Goal: Task Accomplishment & Management: Manage account settings

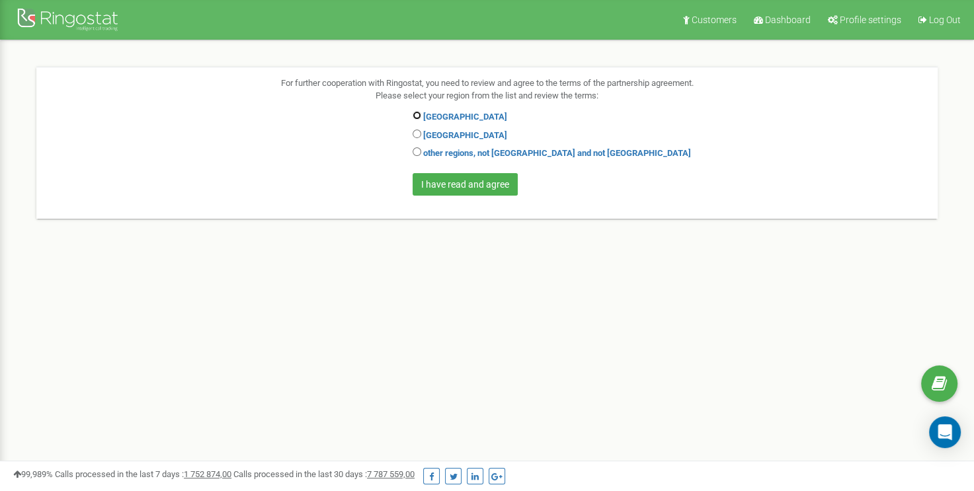
drag, startPoint x: 0, startPoint y: 0, endPoint x: 418, endPoint y: 113, distance: 432.9
click at [418, 113] on input "radio" at bounding box center [417, 115] width 9 height 9
radio input "true"
click at [476, 186] on input "I have read and agree" at bounding box center [465, 184] width 105 height 22
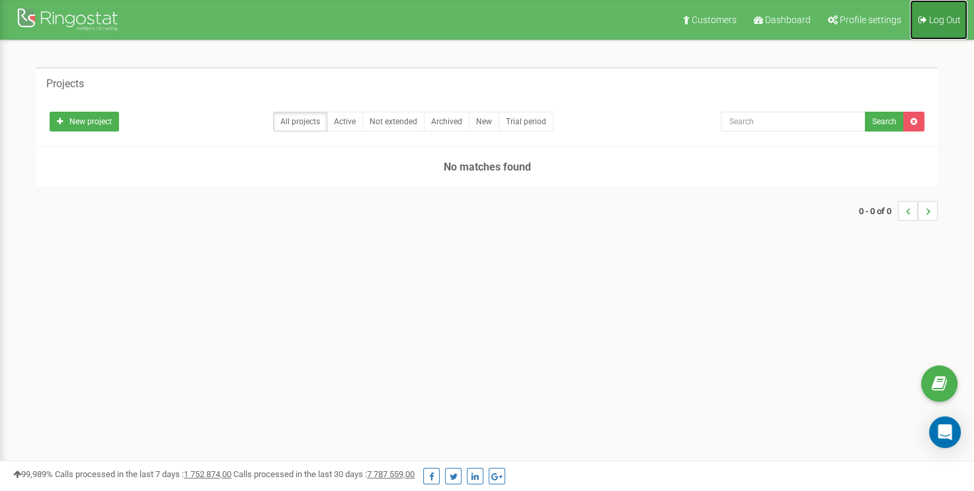
click at [924, 20] on icon at bounding box center [922, 19] width 9 height 9
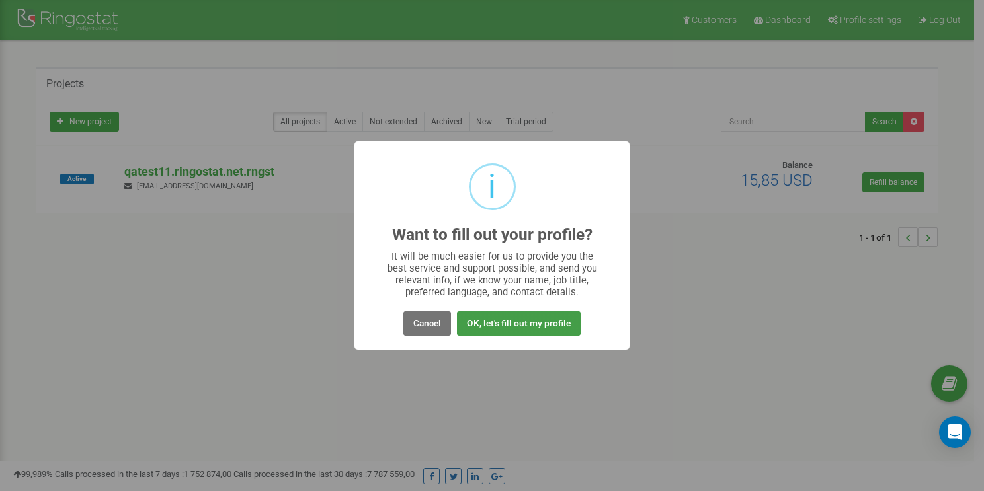
click at [470, 327] on button "OK, let's fill out my profile" at bounding box center [519, 323] width 124 height 24
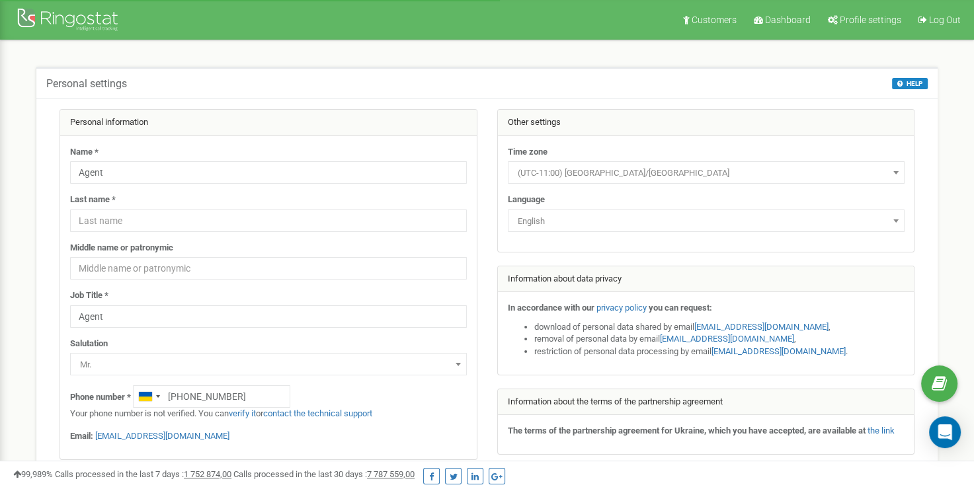
click at [609, 169] on span "(UTC-11:00) Pacific/Midway" at bounding box center [705, 173] width 387 height 19
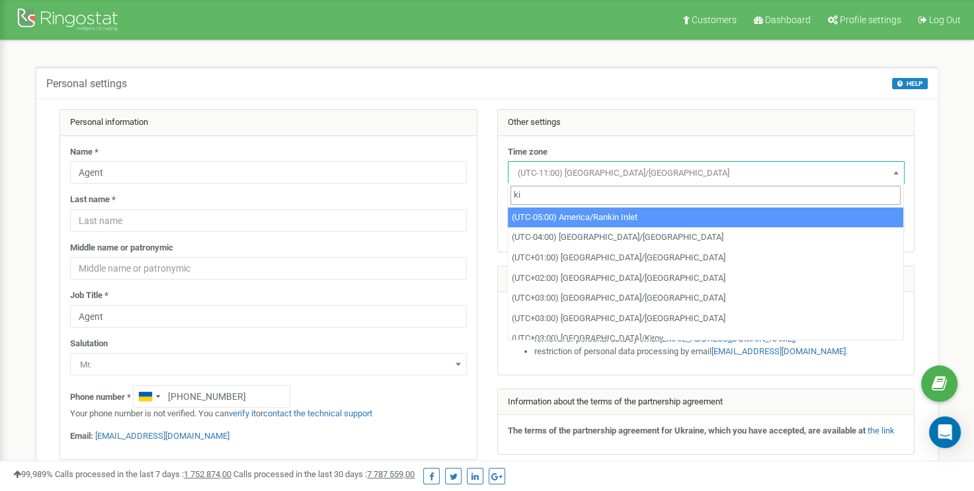
type input "kie"
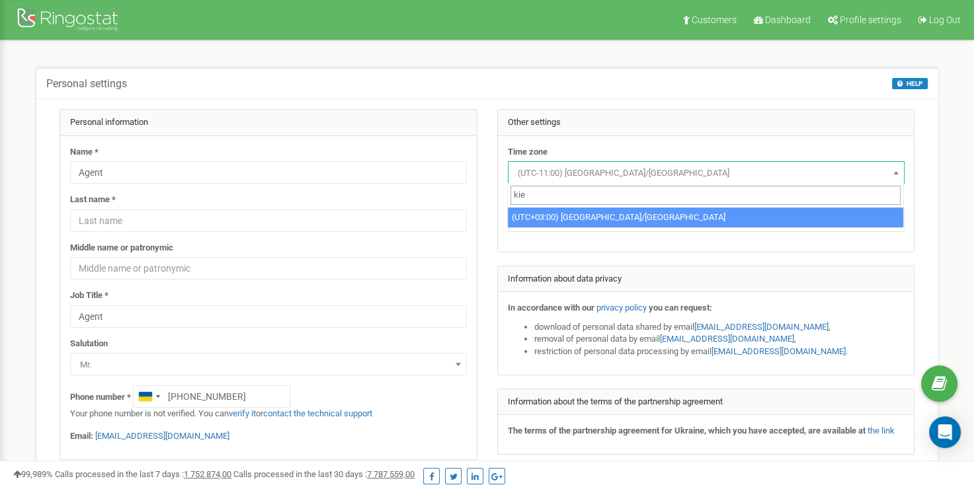
select select "Europe/Kiev"
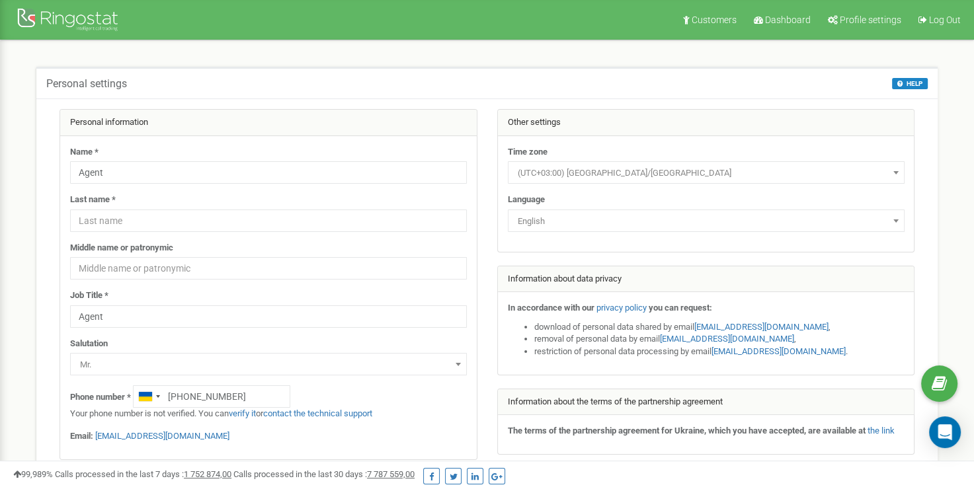
click at [579, 224] on span "English" at bounding box center [705, 221] width 387 height 19
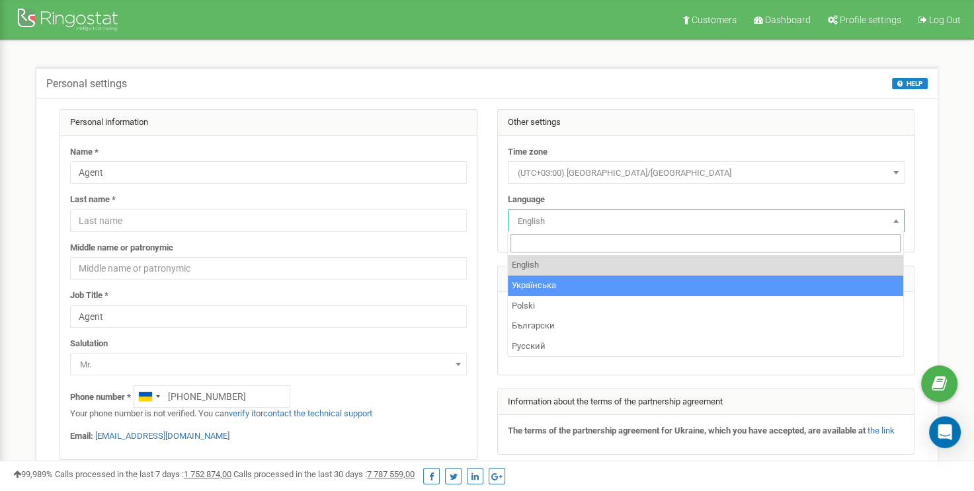
select select "ukr"
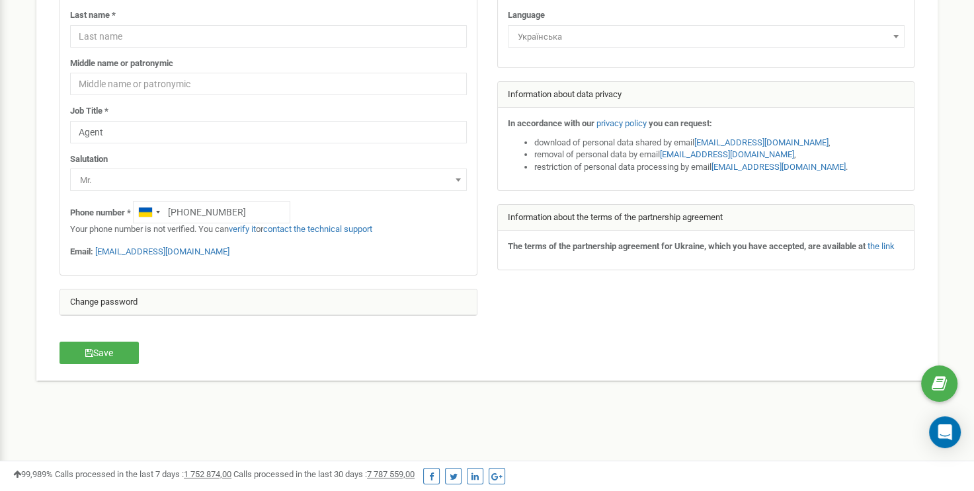
scroll to position [301, 0]
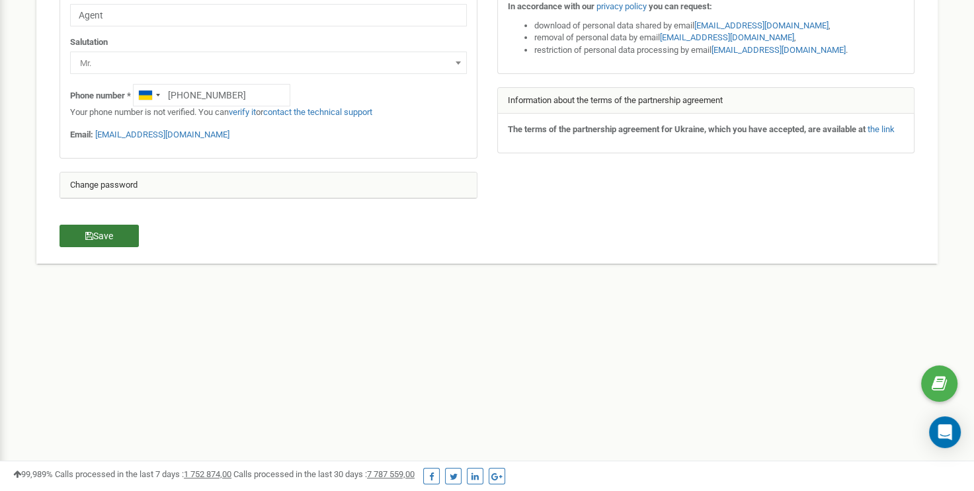
click at [108, 232] on button "Save" at bounding box center [99, 236] width 79 height 22
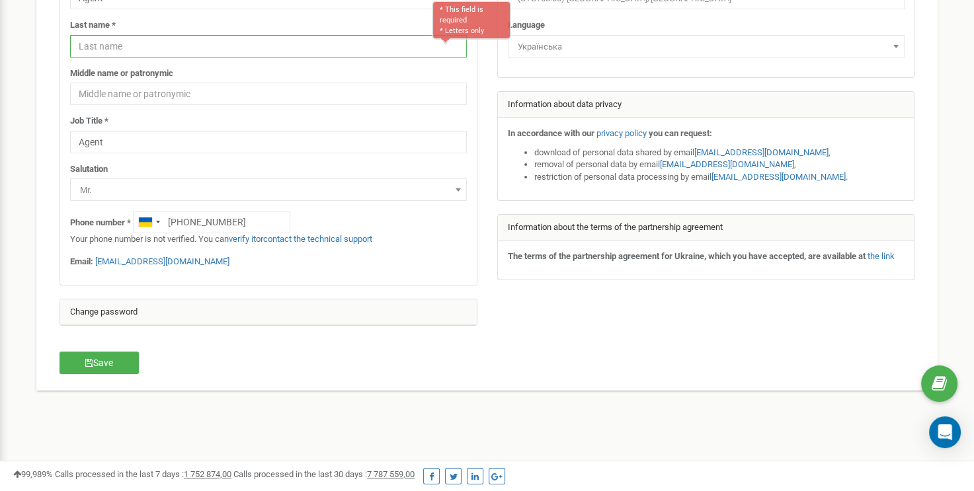
scroll to position [108, 0]
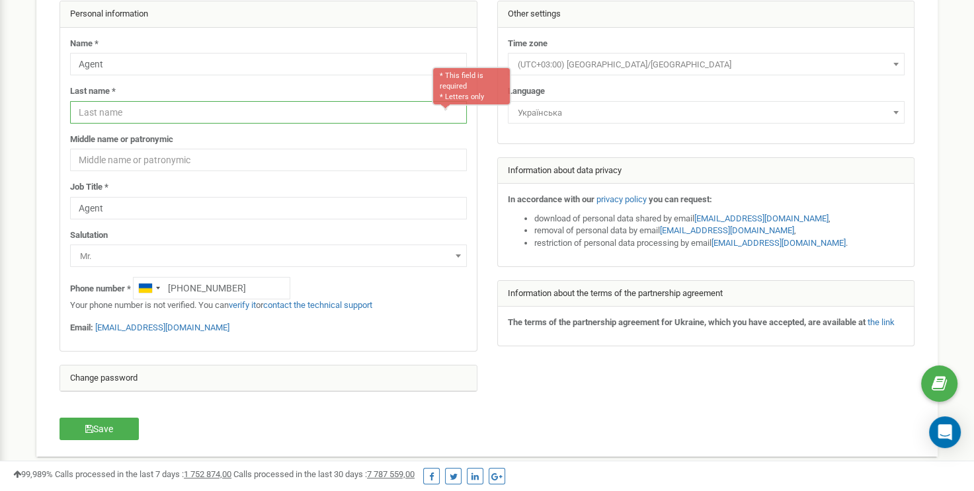
click at [127, 113] on input "text" at bounding box center [268, 112] width 397 height 22
type input "Prod"
drag, startPoint x: 97, startPoint y: 423, endPoint x: 110, endPoint y: 407, distance: 20.7
click at [97, 422] on button "Save" at bounding box center [99, 429] width 79 height 22
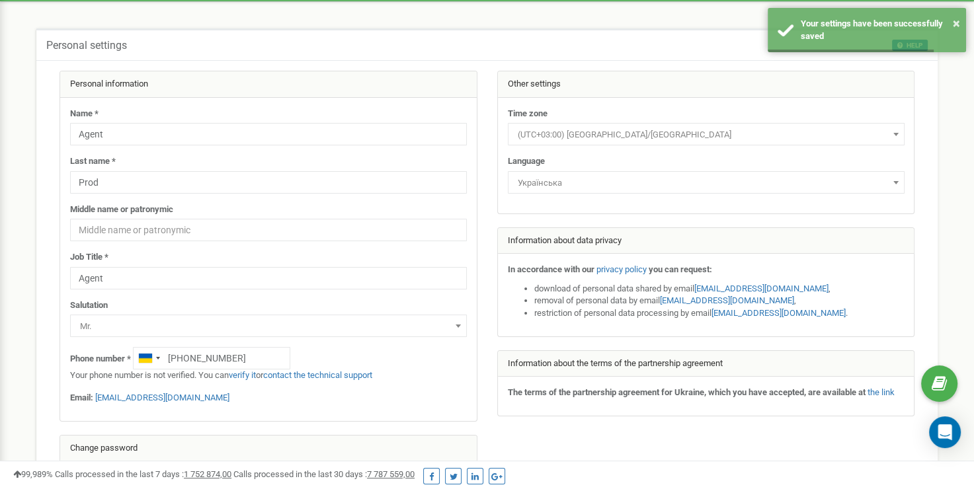
scroll to position [0, 0]
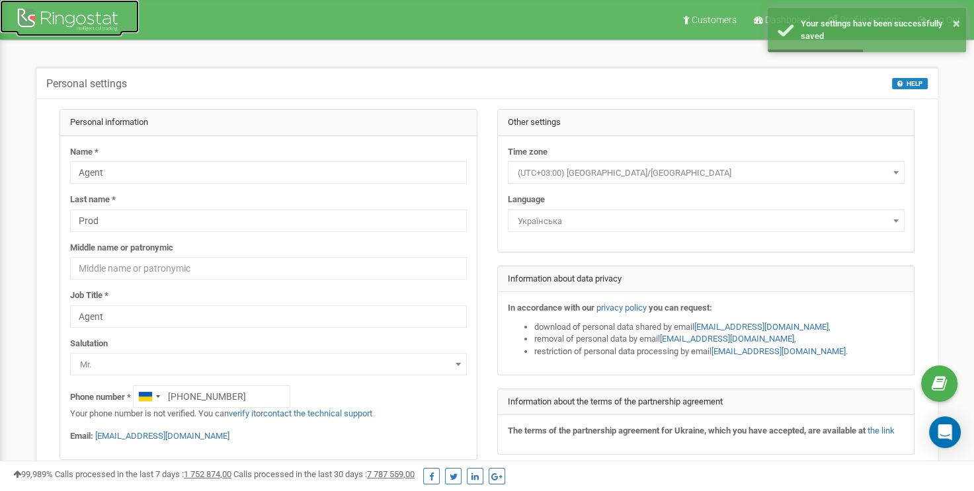
click at [95, 20] on img at bounding box center [70, 20] width 106 height 31
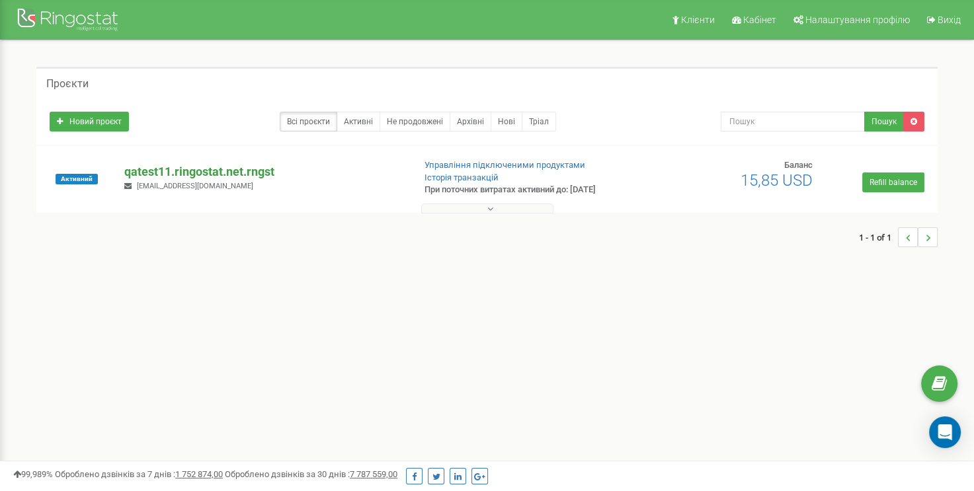
click at [198, 169] on p "qatest11.ringostat.net.rngst" at bounding box center [263, 171] width 278 height 17
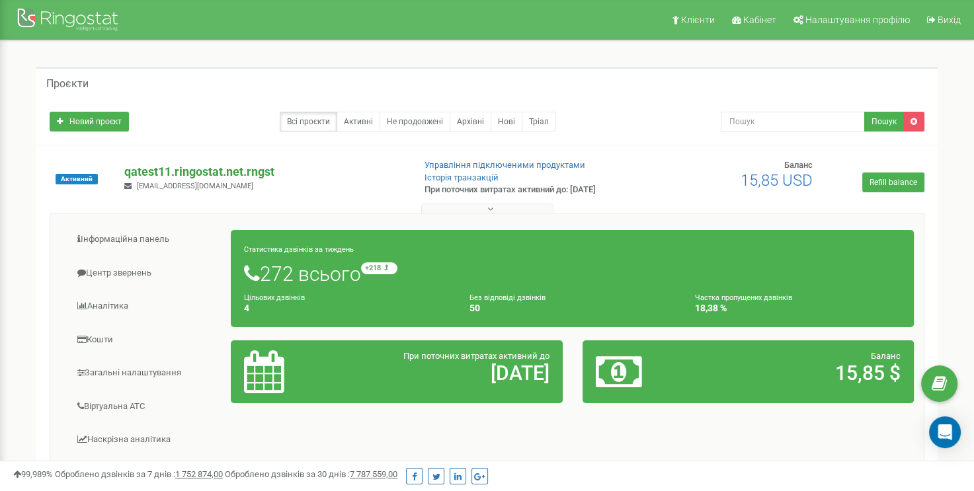
scroll to position [66, 0]
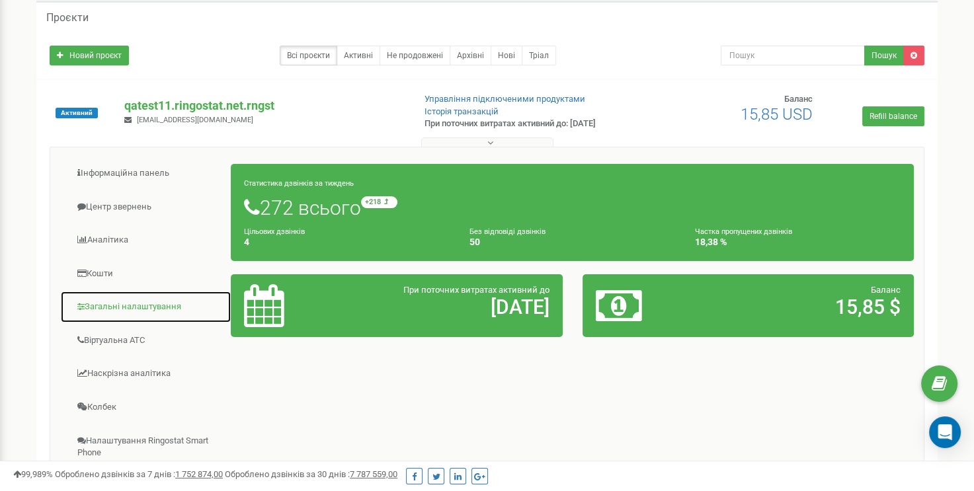
click at [153, 309] on link "Загальні налаштування" at bounding box center [145, 307] width 171 height 32
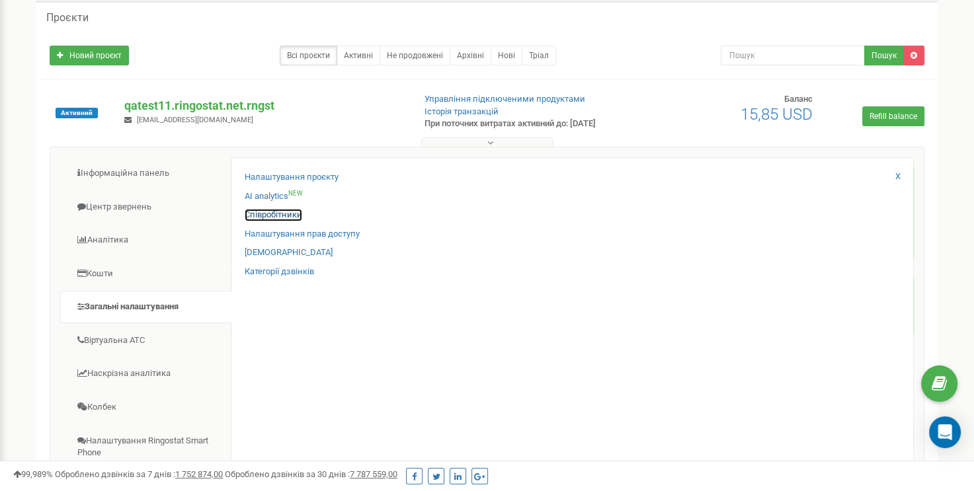
click at [275, 210] on link "Співробітники" at bounding box center [274, 215] width 58 height 13
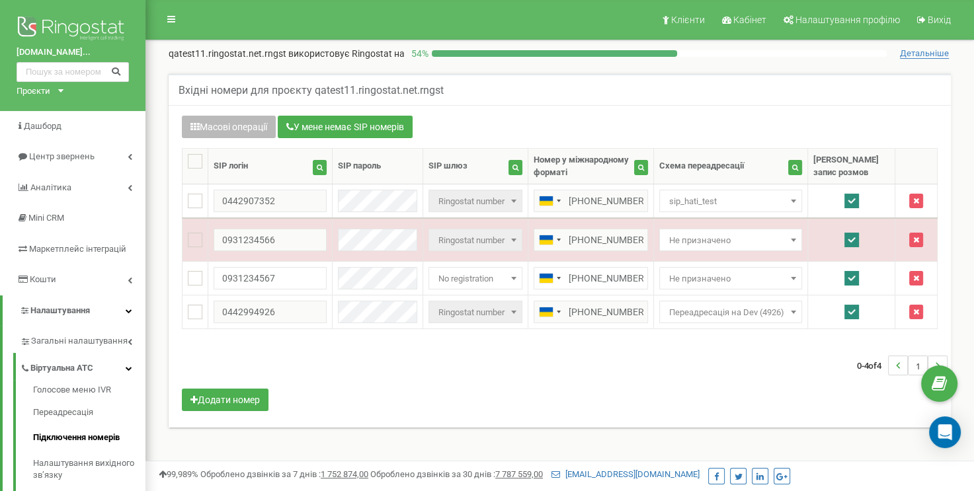
click at [244, 132] on button "Масові операції" at bounding box center [229, 127] width 94 height 22
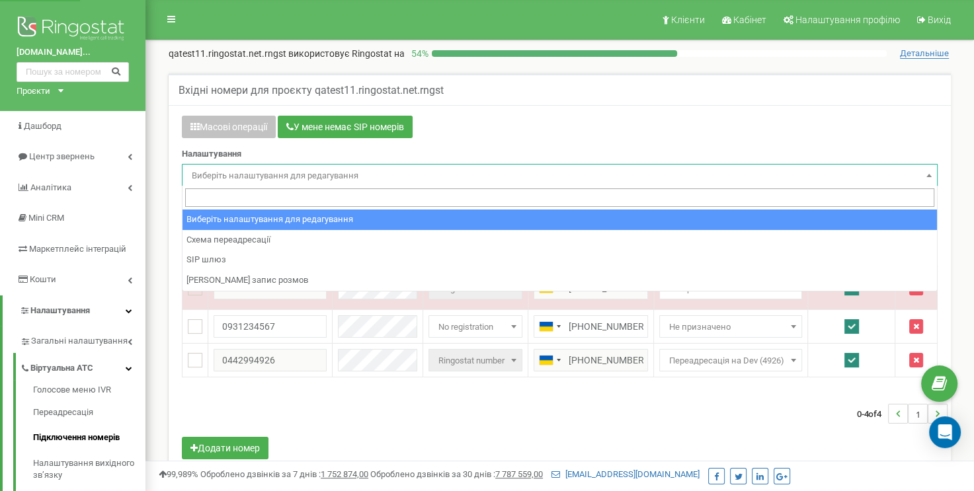
click at [242, 179] on span "Виберіть налаштування для редагування" at bounding box center [559, 176] width 746 height 19
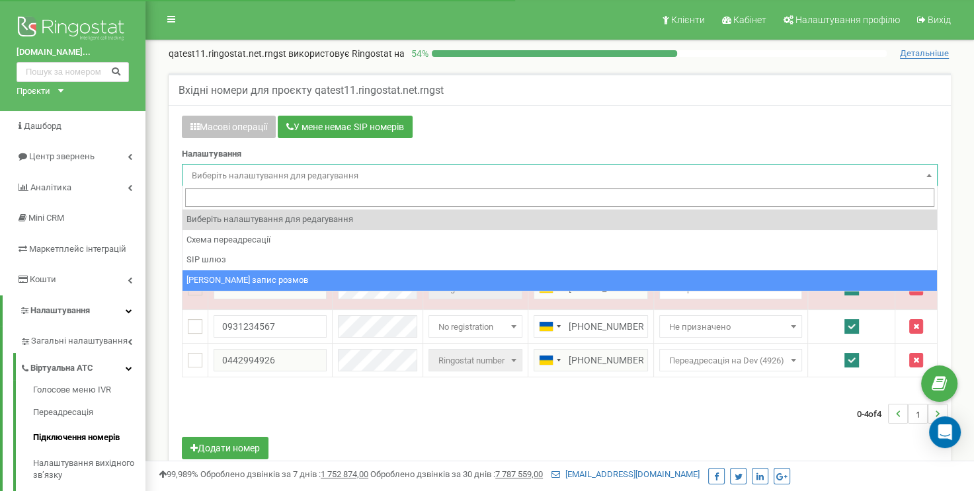
select select "call_record"
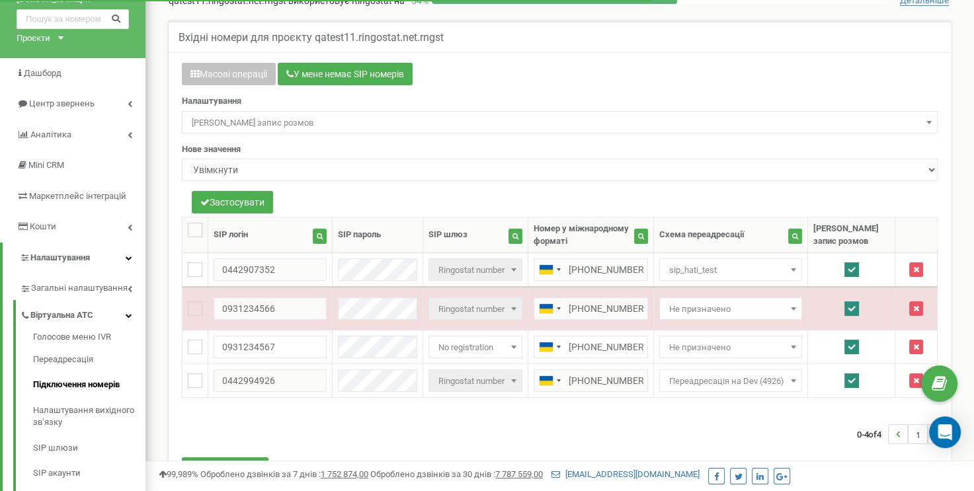
scroll to position [132, 0]
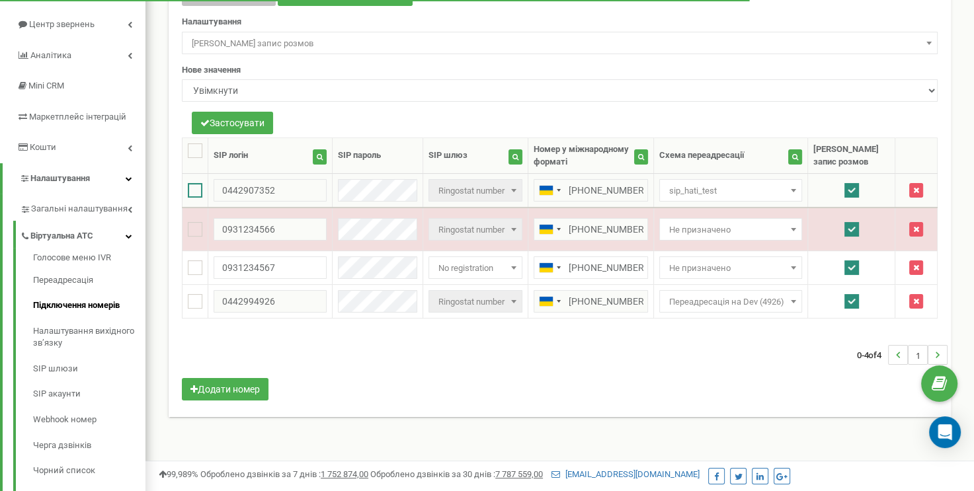
click at [196, 195] on ins at bounding box center [195, 190] width 15 height 15
checkbox input "true"
click at [199, 294] on ins at bounding box center [195, 301] width 15 height 15
checkbox input "true"
click at [279, 91] on select "Увімкнути Вимкнути" at bounding box center [560, 90] width 756 height 22
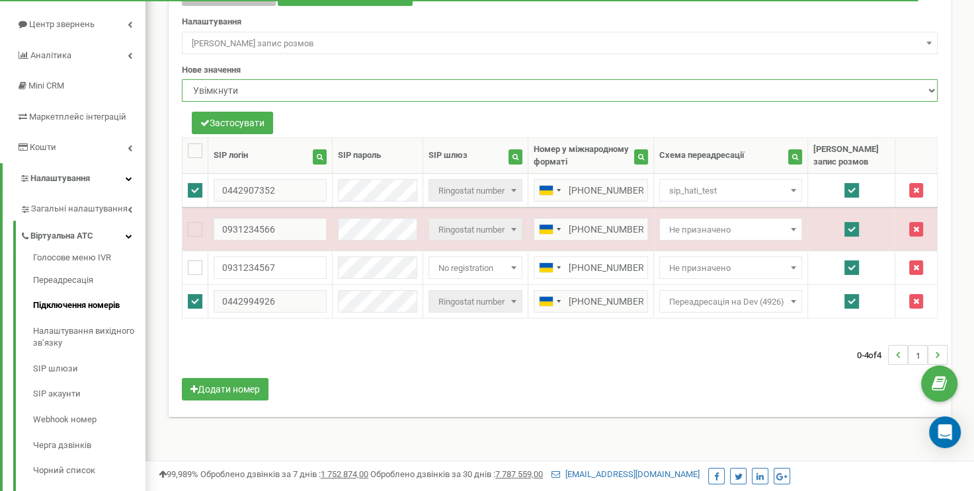
select select "0"
click at [182, 79] on select "Увімкнути Вимкнути" at bounding box center [560, 90] width 756 height 22
click at [250, 118] on button "Застосувати" at bounding box center [232, 123] width 81 height 22
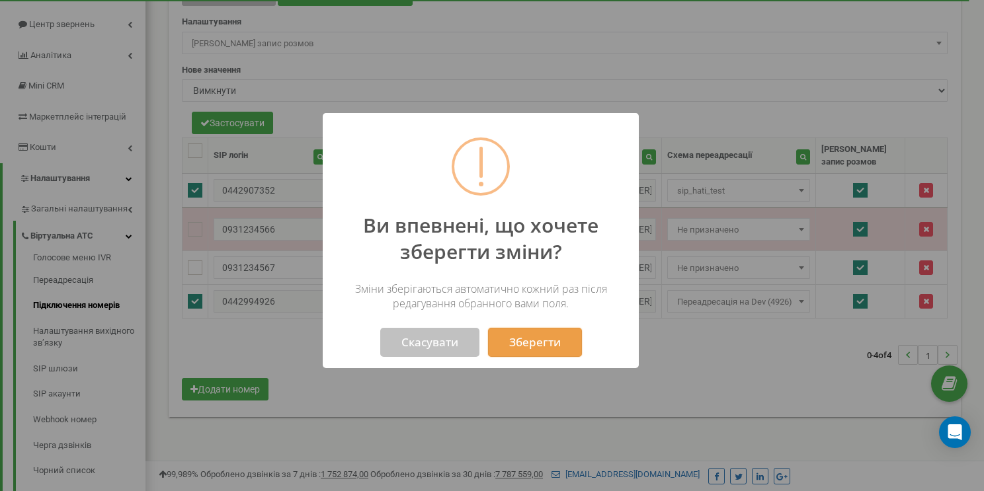
click at [506, 346] on button "Зберегти" at bounding box center [535, 342] width 94 height 29
checkbox input "false"
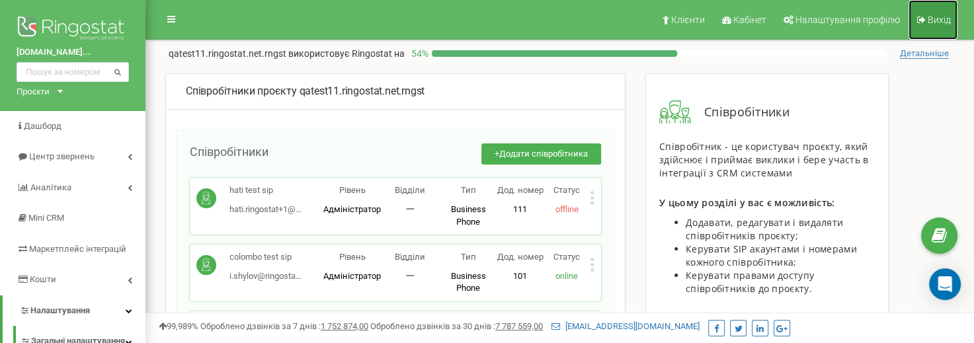
click at [938, 21] on span "Вихід" at bounding box center [939, 20] width 23 height 11
